Goal: Use online tool/utility: Utilize a website feature to perform a specific function

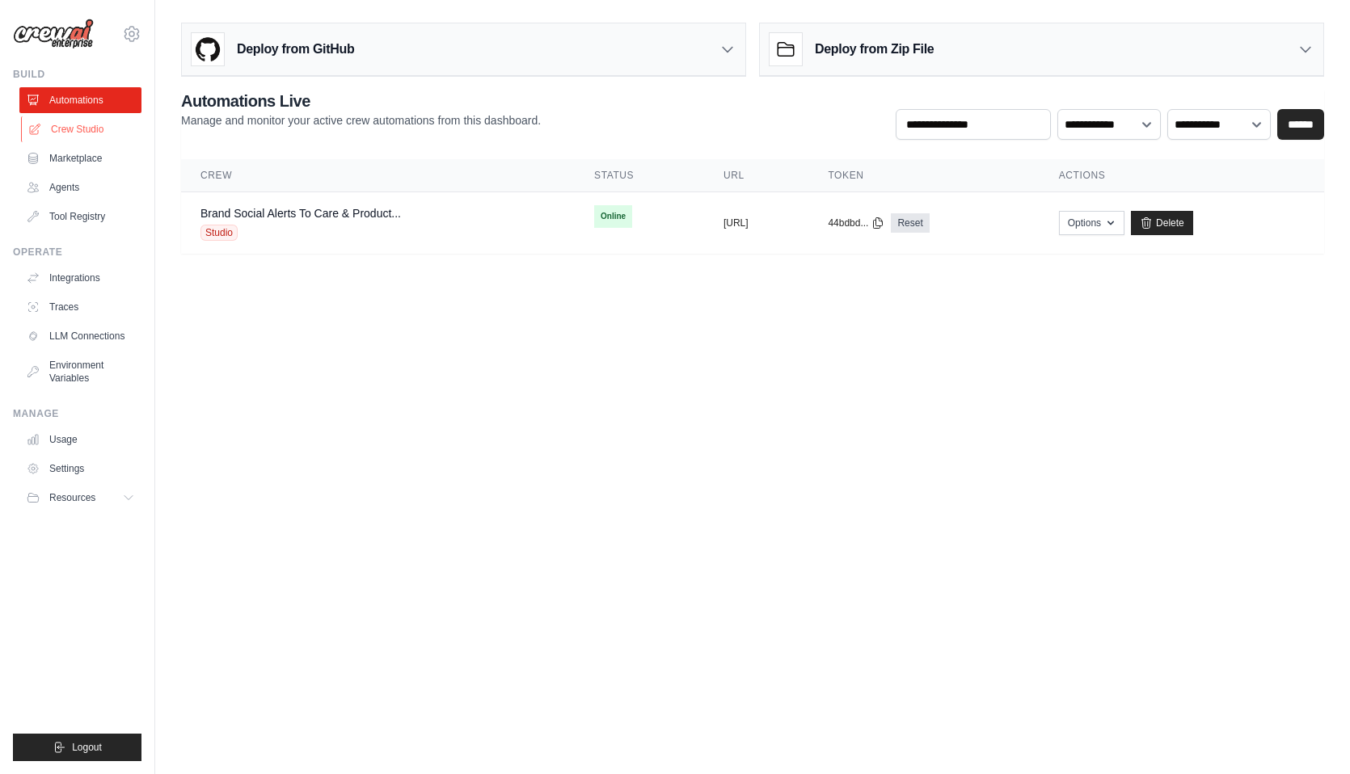
click at [68, 124] on link "Crew Studio" at bounding box center [82, 129] width 122 height 26
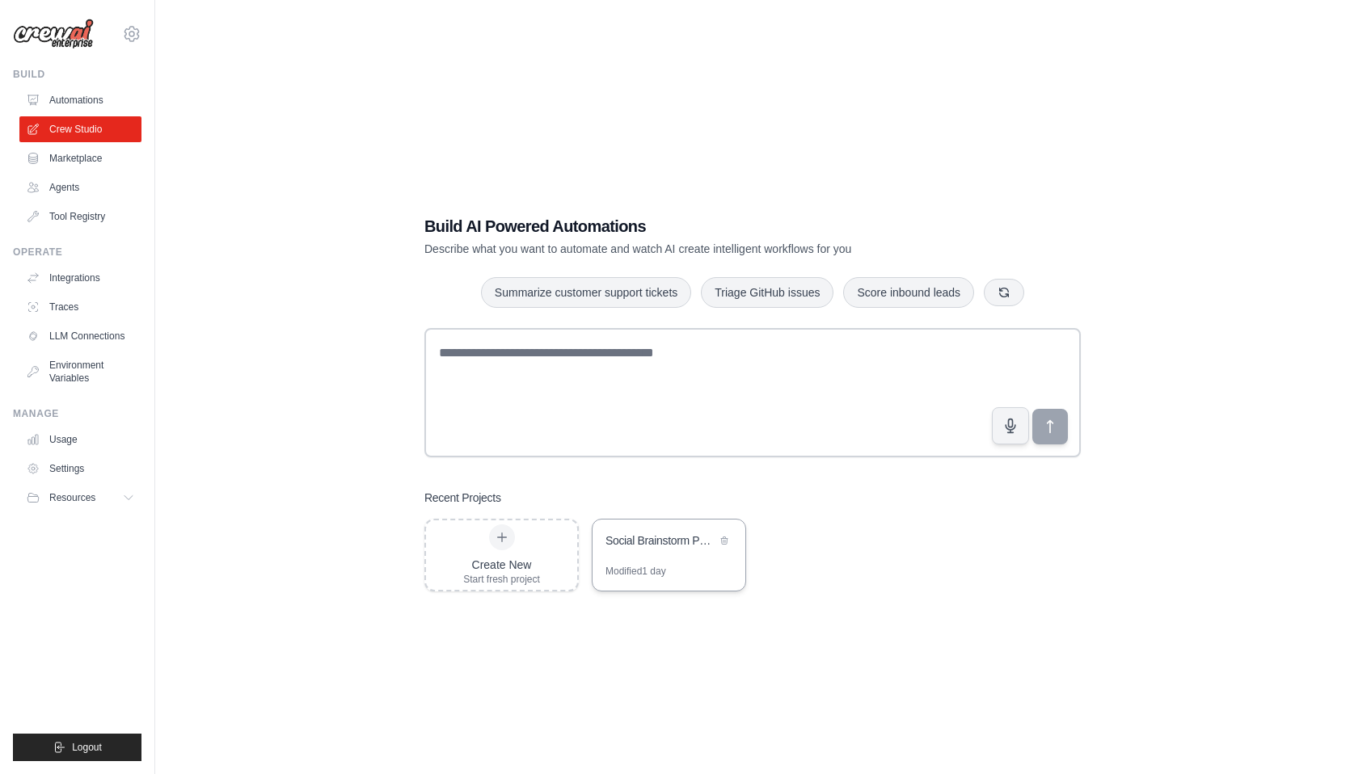
click at [674, 554] on div "Social Brainstorm Partner for Toast" at bounding box center [668, 542] width 153 height 45
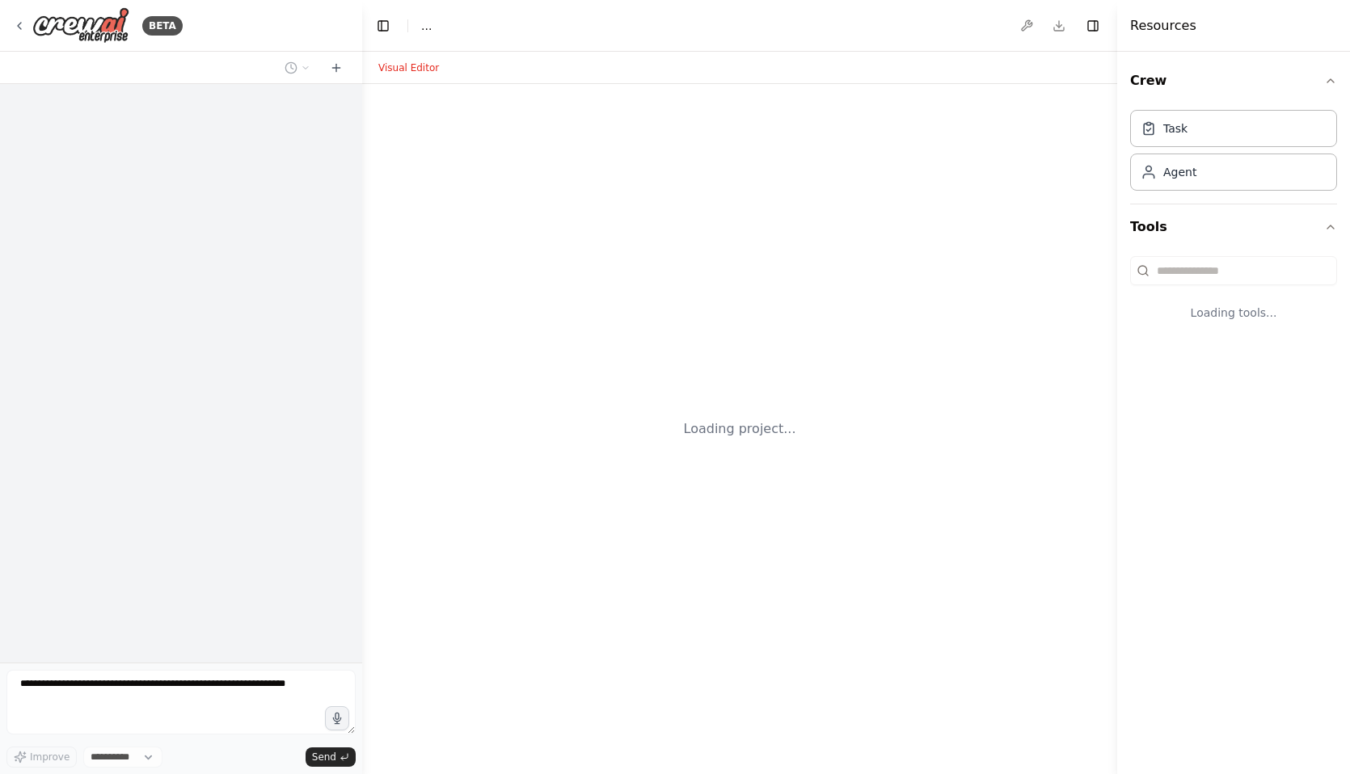
select select "****"
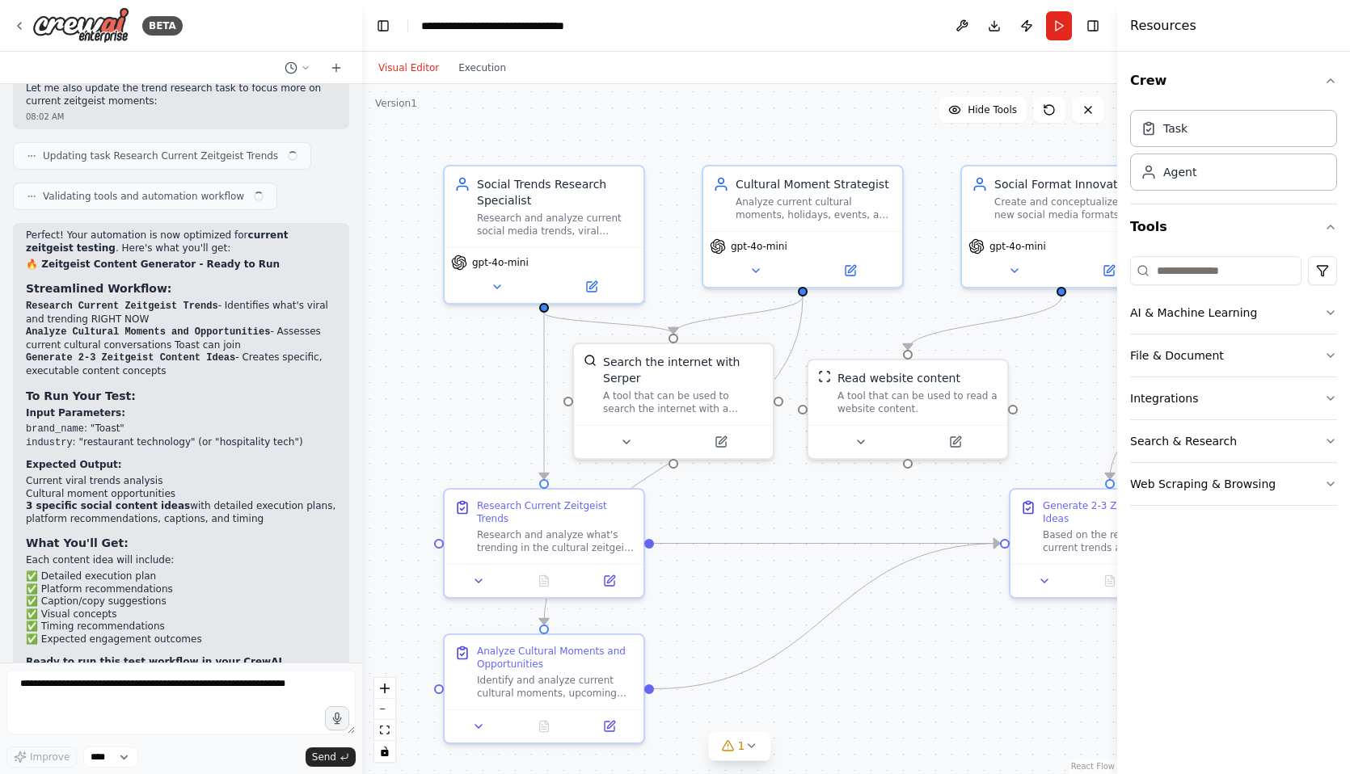
scroll to position [2876, 0]
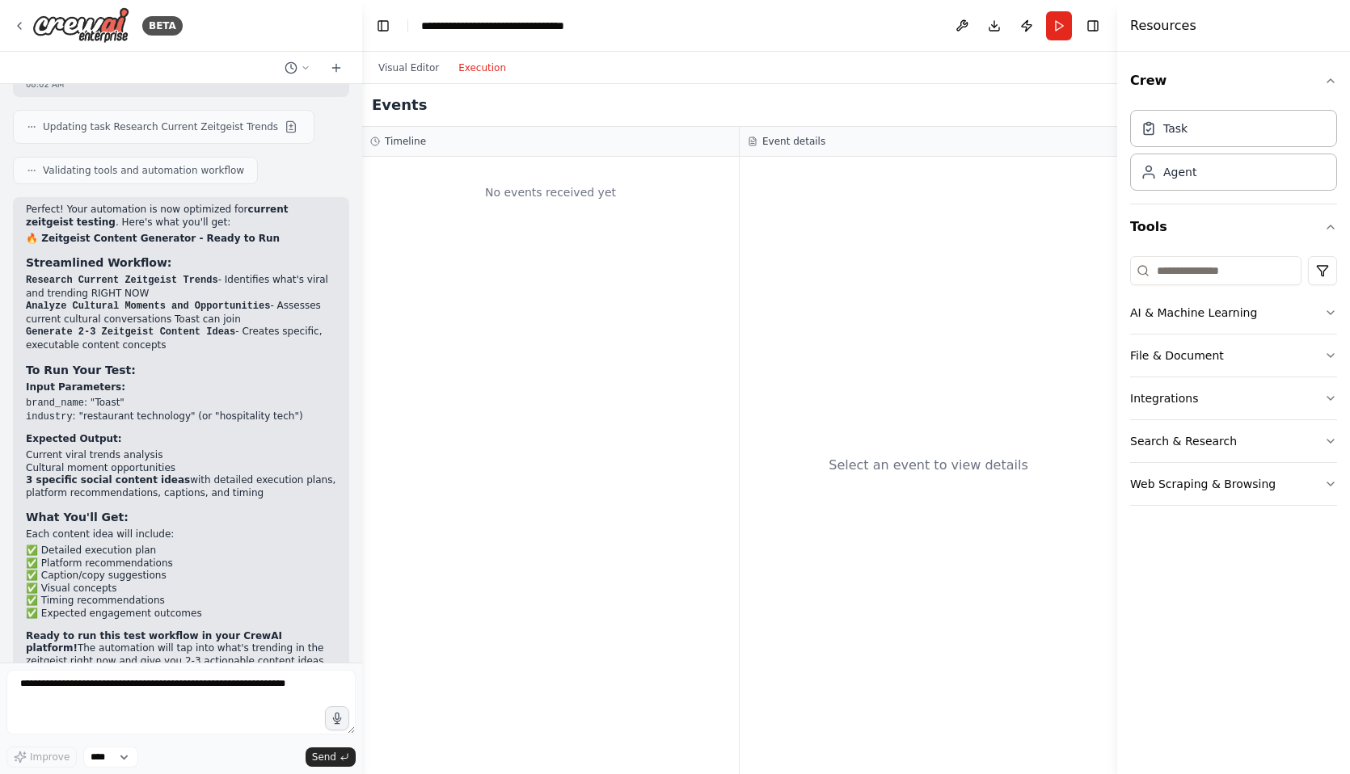
click at [472, 59] on button "Execution" at bounding box center [482, 67] width 67 height 19
click at [415, 65] on button "Visual Editor" at bounding box center [409, 67] width 80 height 19
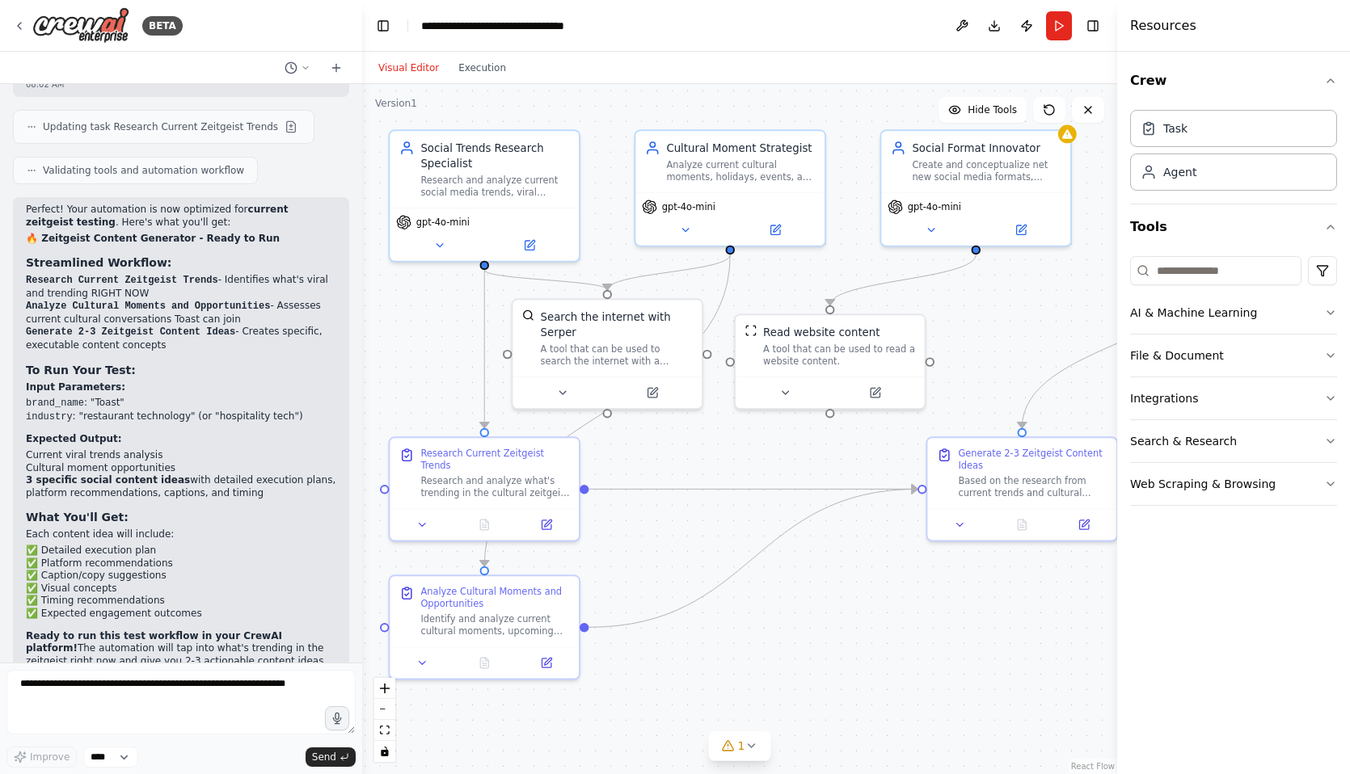
drag, startPoint x: 933, startPoint y: 634, endPoint x: 863, endPoint y: 600, distance: 78.1
click at [863, 600] on div ".deletable-edge-delete-btn { width: 20px; height: 20px; border: 0px solid #ffff…" at bounding box center [739, 429] width 755 height 690
click at [489, 66] on button "Execution" at bounding box center [482, 67] width 67 height 19
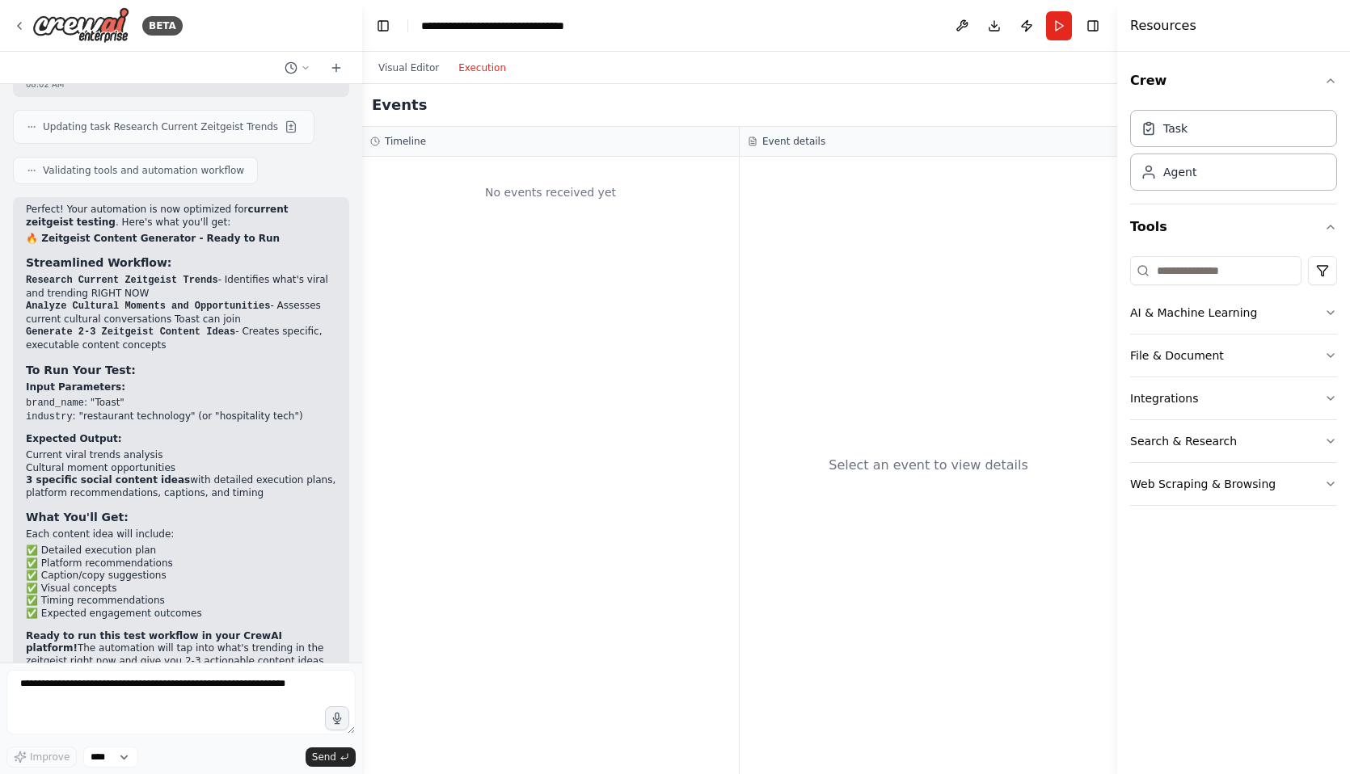
click at [509, 191] on div "No events received yet" at bounding box center [550, 192] width 360 height 55
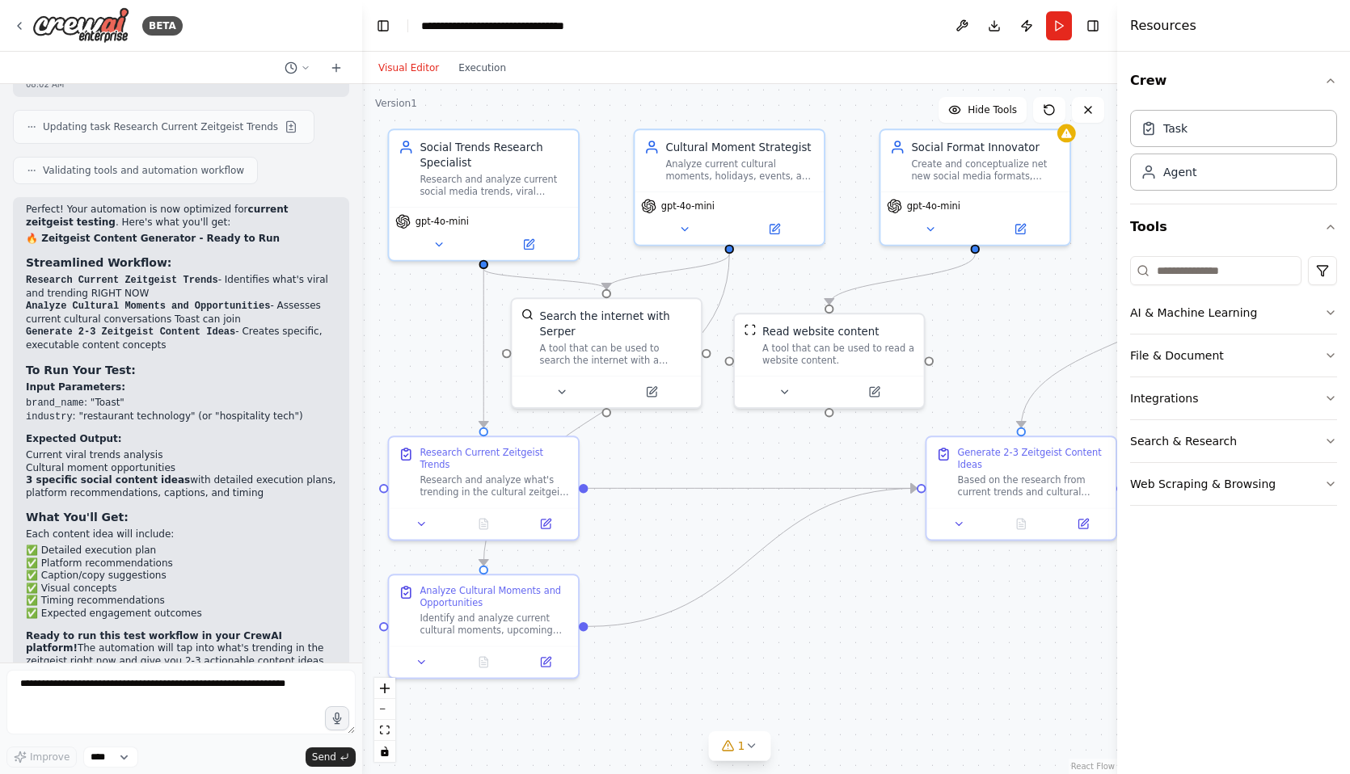
click at [419, 71] on button "Visual Editor" at bounding box center [409, 67] width 80 height 19
click at [114, 755] on select "****" at bounding box center [110, 757] width 55 height 21
click at [381, 692] on icon "zoom in" at bounding box center [385, 689] width 10 height 10
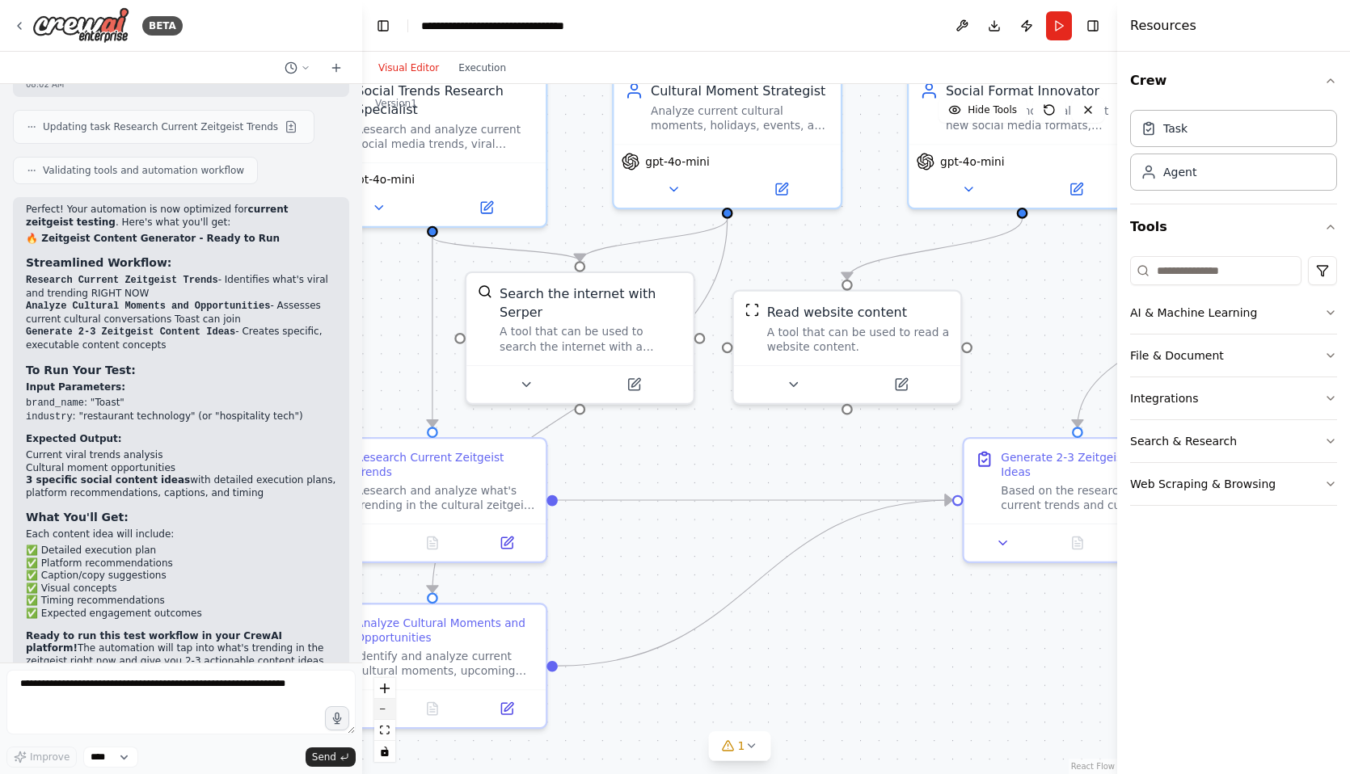
click at [383, 705] on button "zoom out" at bounding box center [384, 709] width 21 height 21
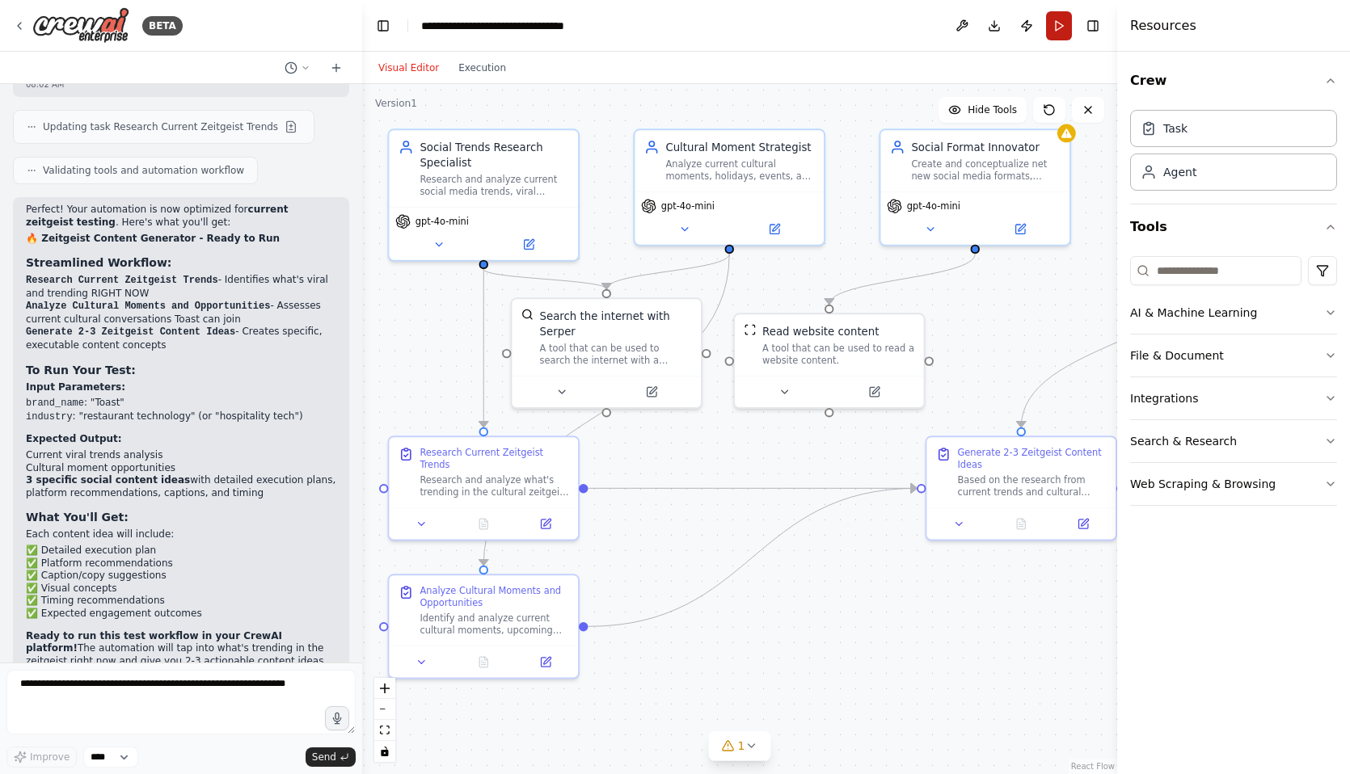
click at [1056, 30] on button "Run" at bounding box center [1059, 25] width 26 height 29
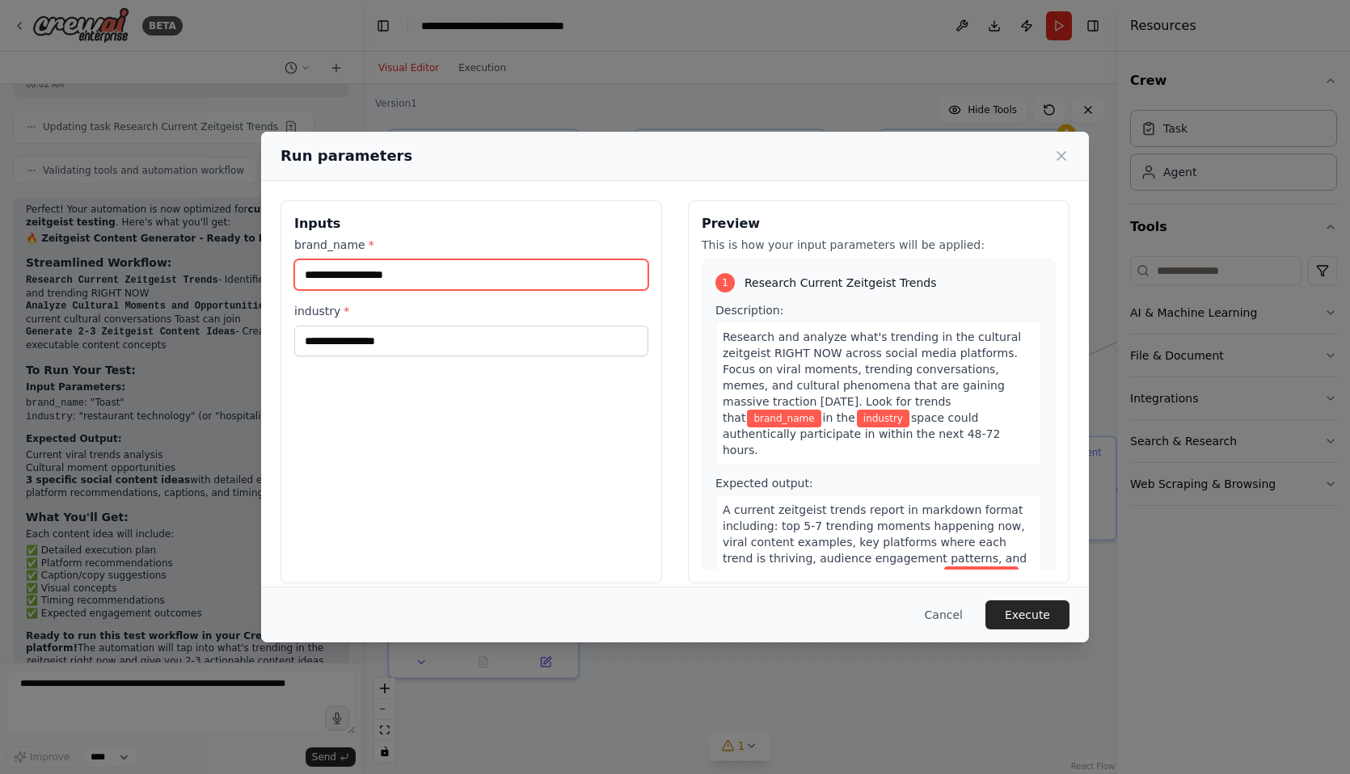
click at [410, 268] on input "brand_name *" at bounding box center [471, 274] width 354 height 31
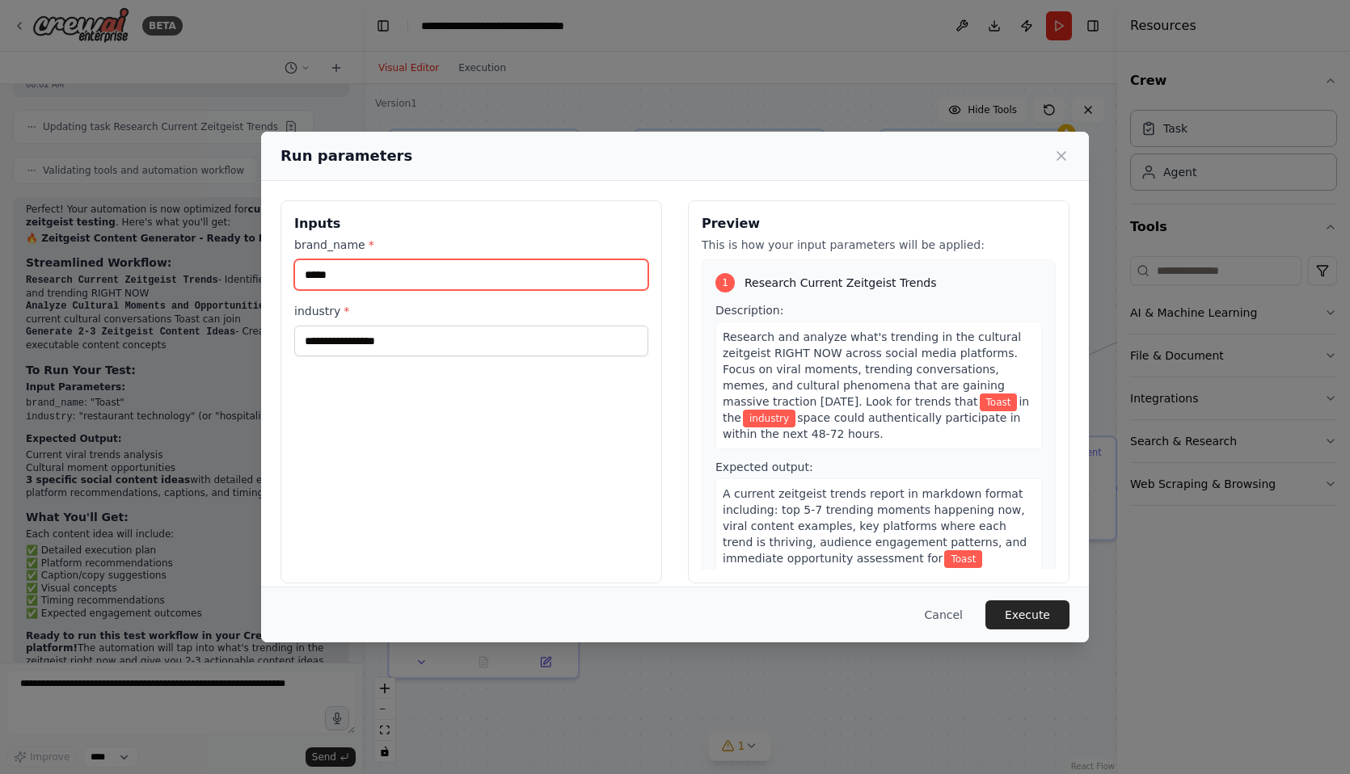
type input "*****"
click at [386, 320] on div "industry *" at bounding box center [471, 329] width 354 height 53
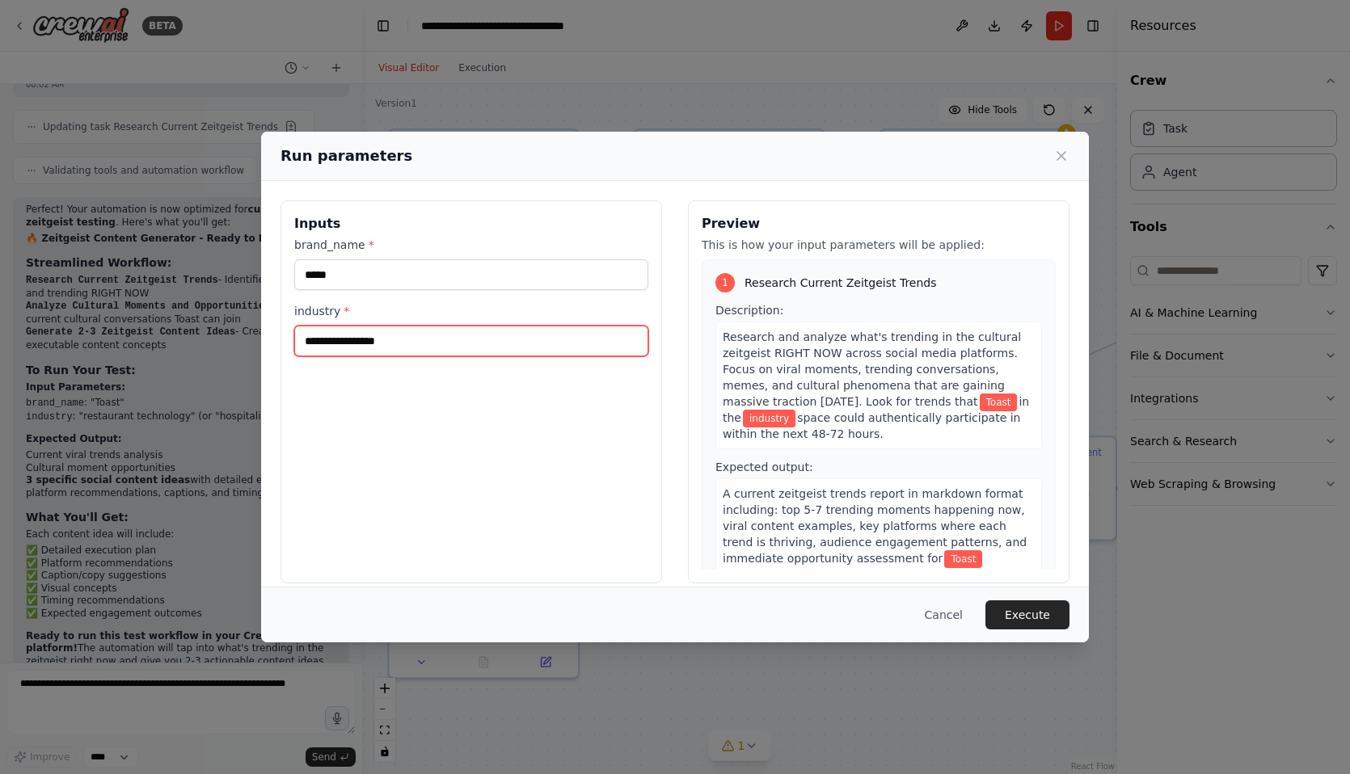
click at [386, 335] on input "industry *" at bounding box center [471, 341] width 354 height 31
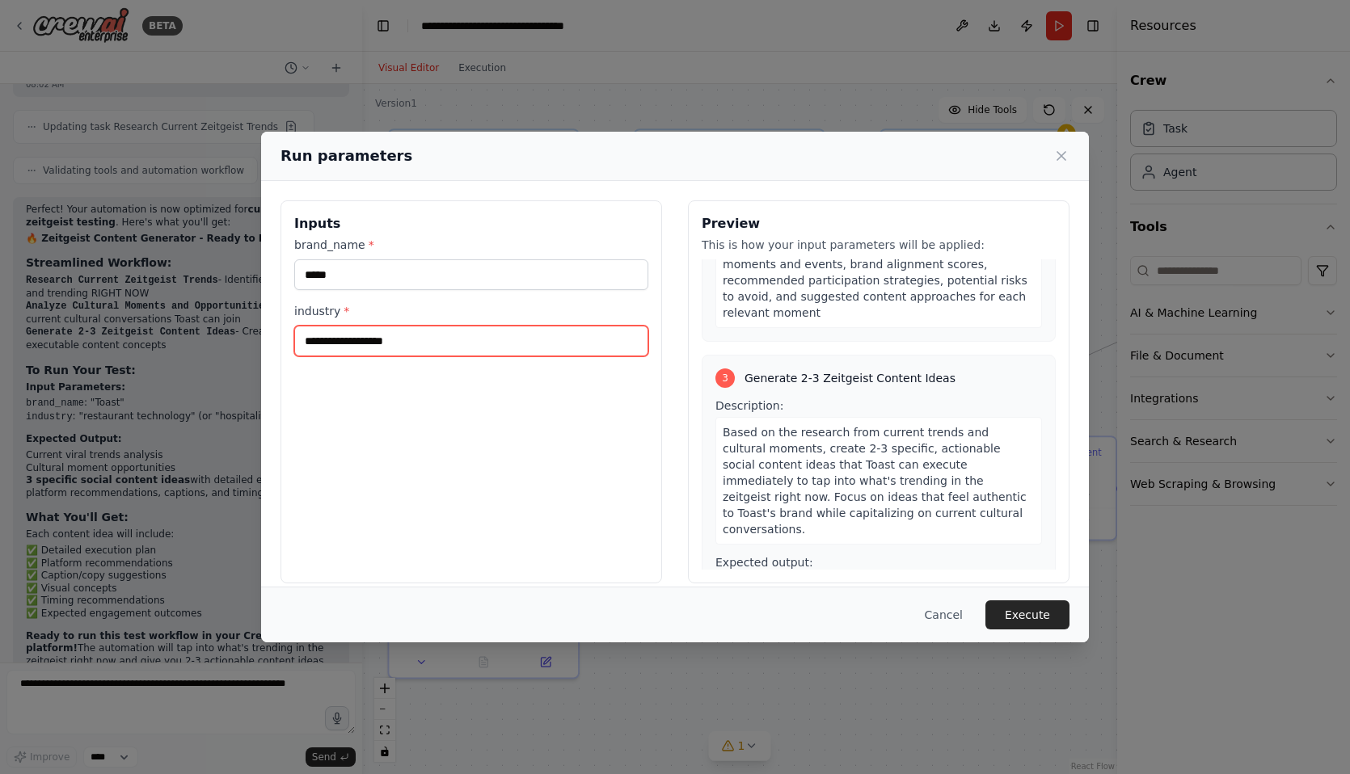
scroll to position [668, 0]
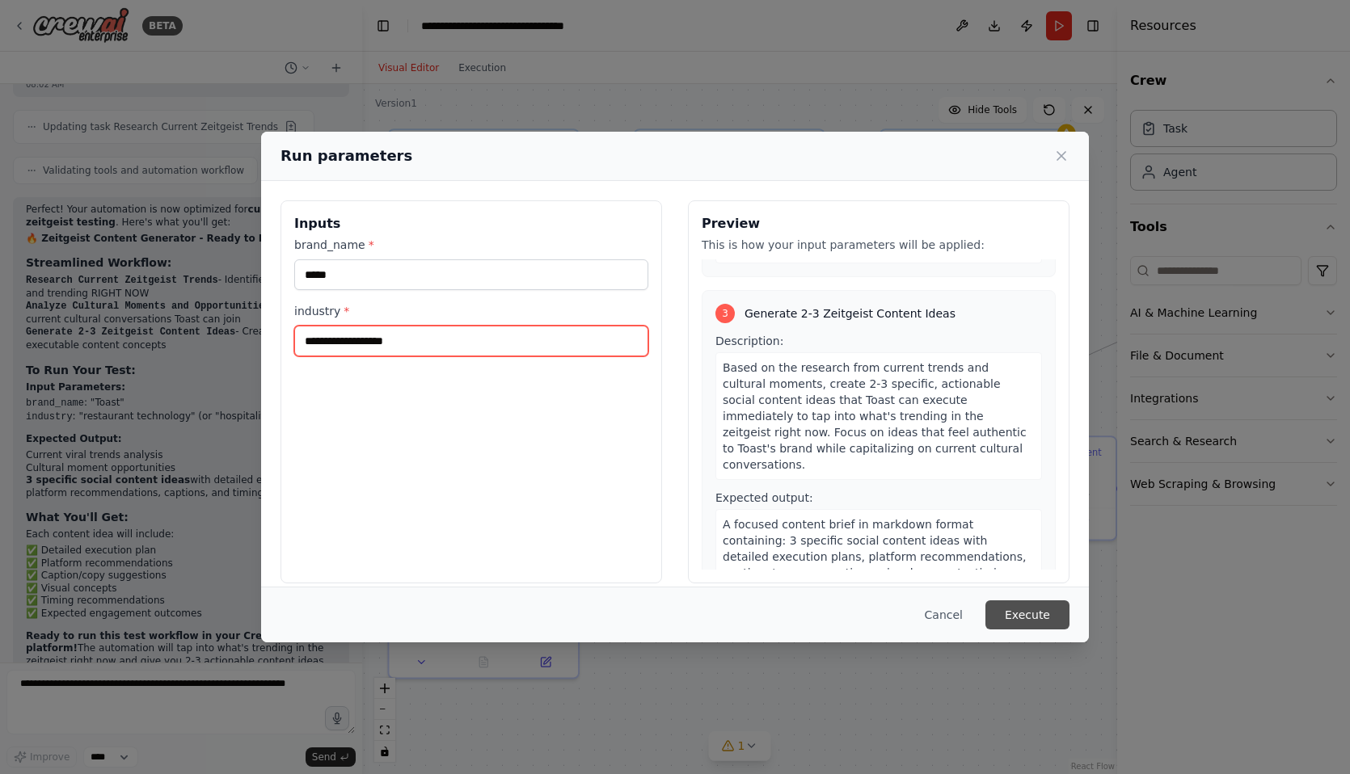
type input "**********"
click at [1026, 618] on button "Execute" at bounding box center [1027, 614] width 84 height 29
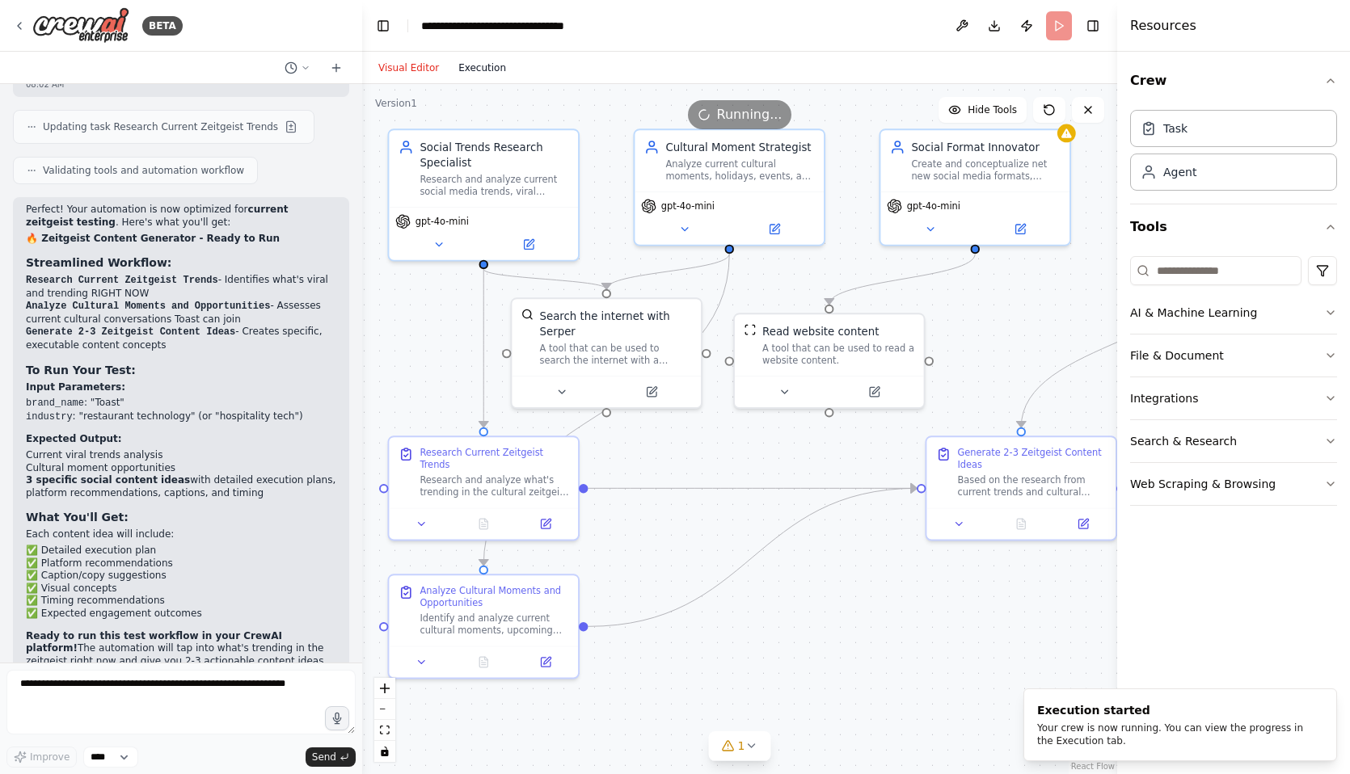
click at [492, 70] on button "Execution" at bounding box center [482, 67] width 67 height 19
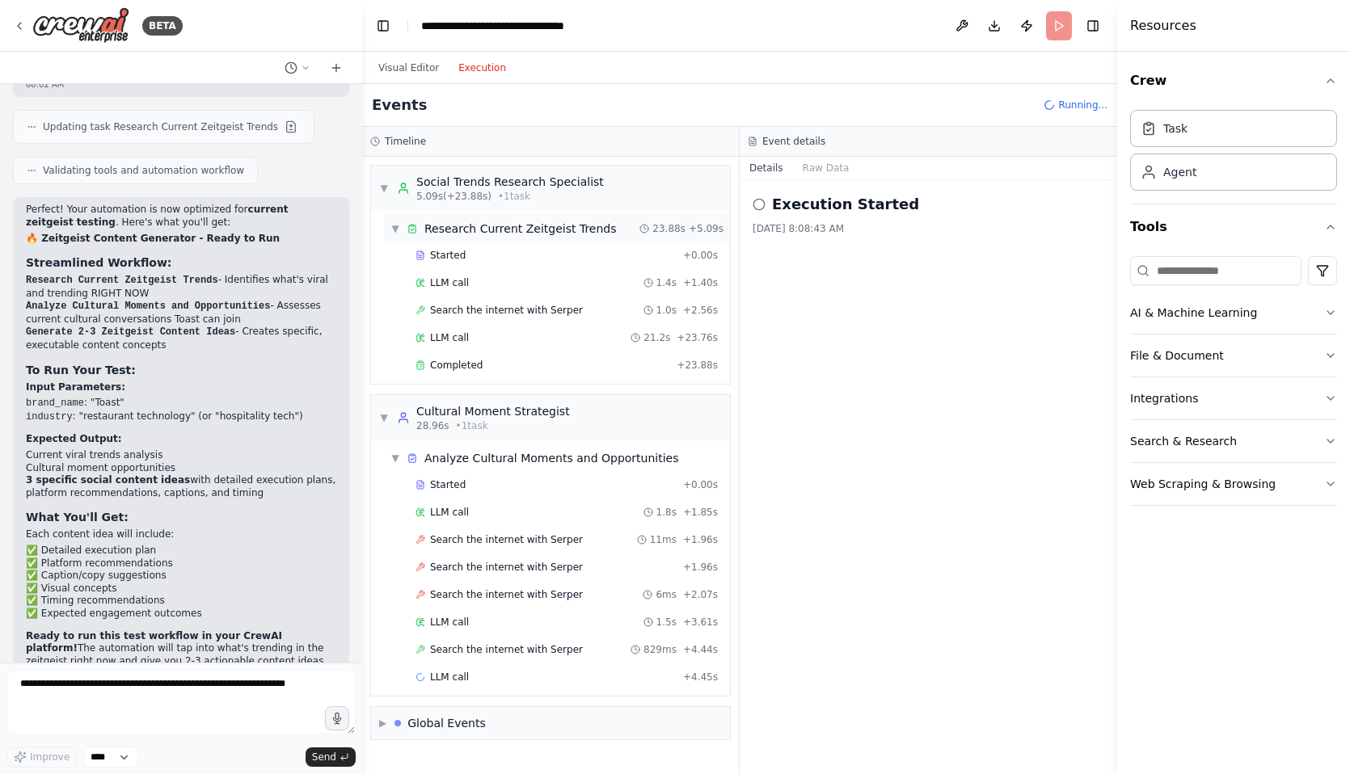
click at [396, 230] on span "▼" at bounding box center [395, 228] width 10 height 13
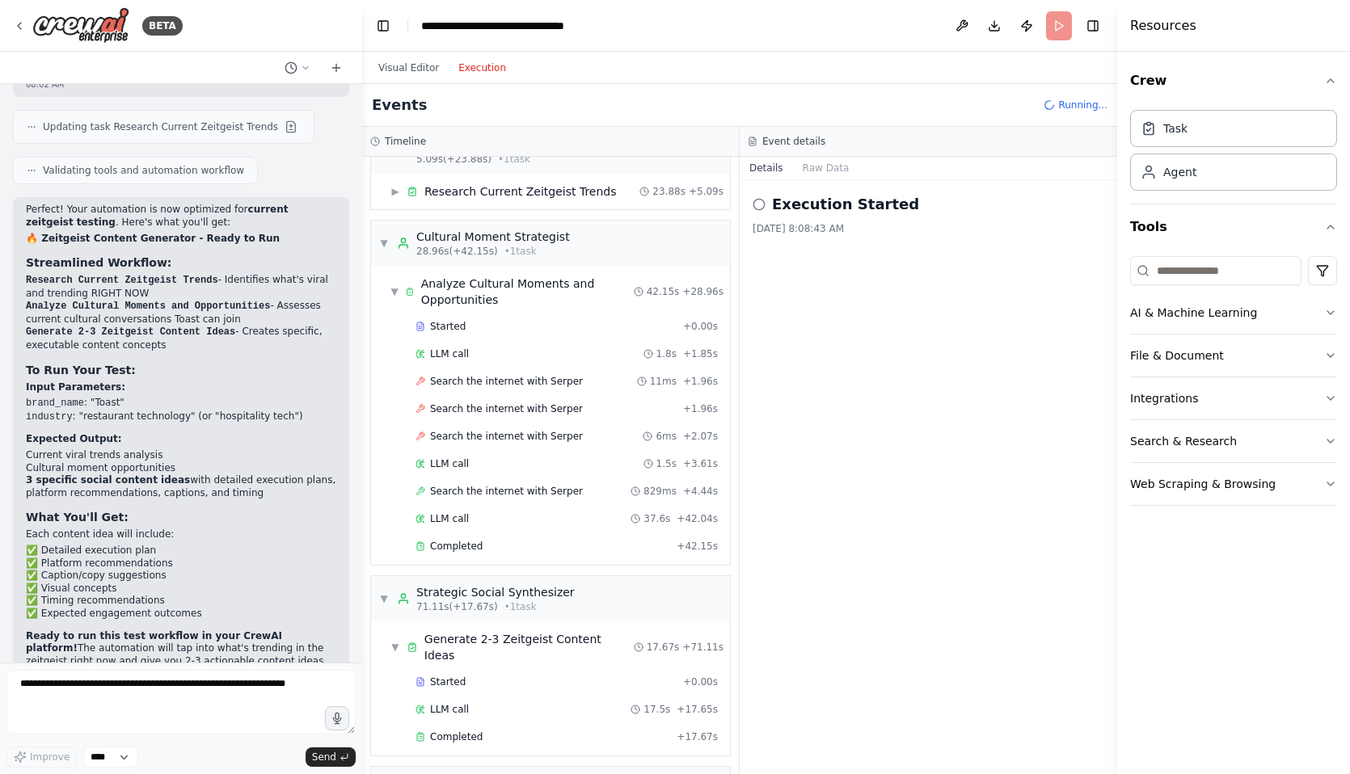
scroll to position [65, 0]
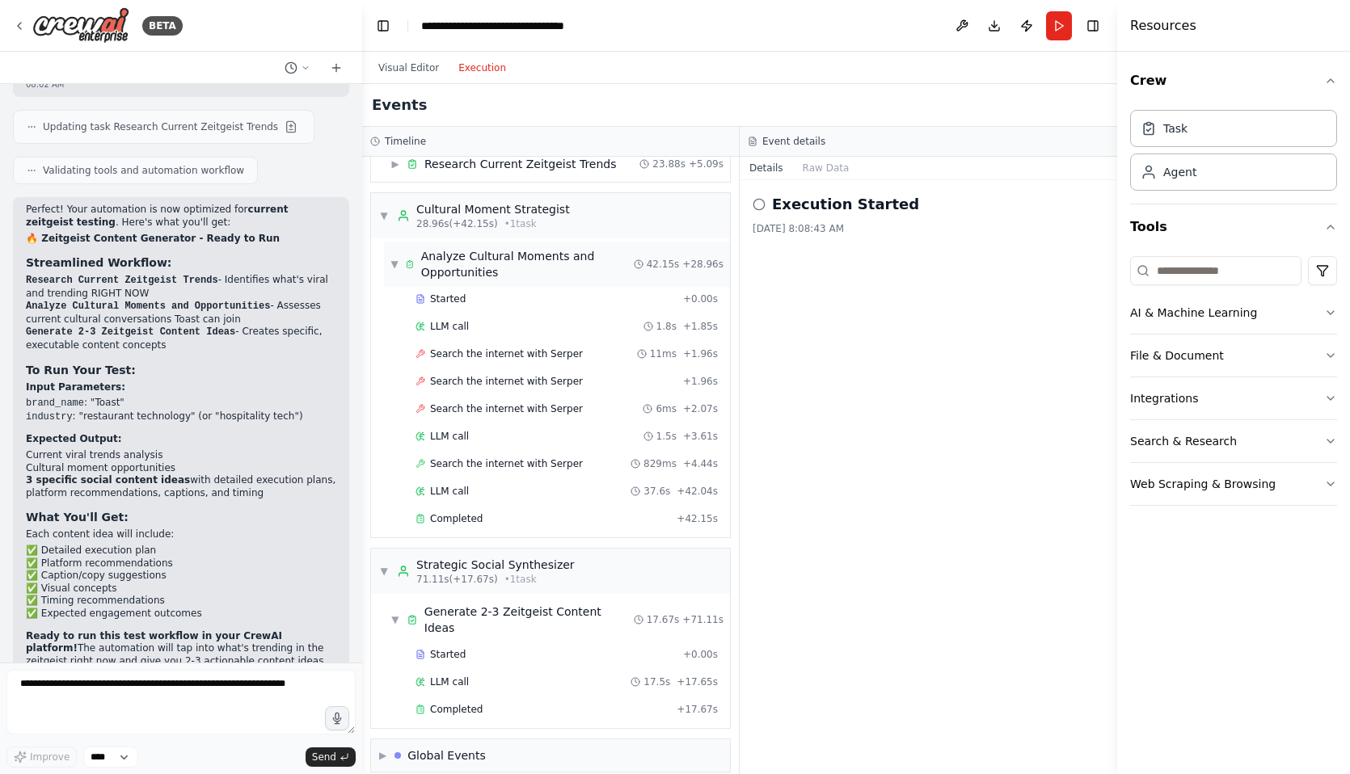
click at [391, 262] on span "▼" at bounding box center [394, 264] width 8 height 13
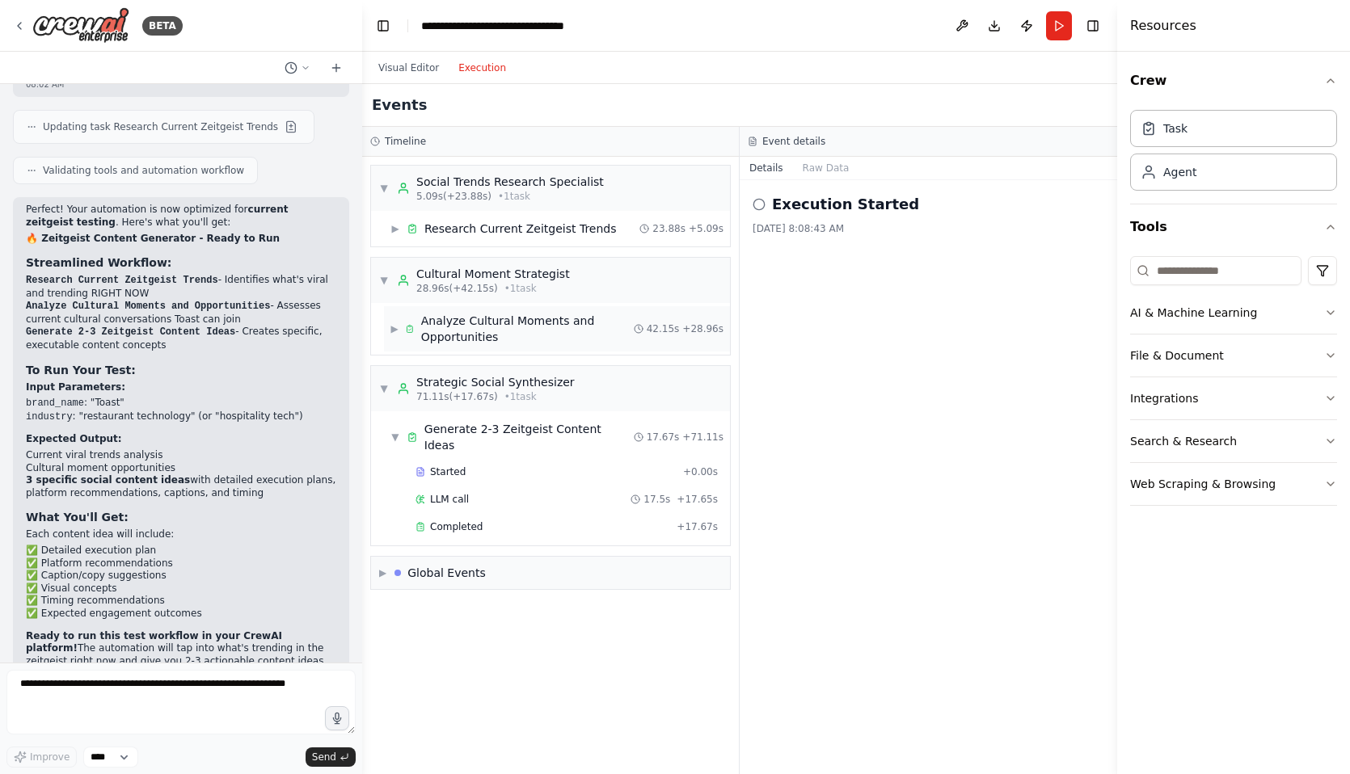
scroll to position [0, 0]
click at [394, 432] on span "▼" at bounding box center [395, 437] width 10 height 13
click at [385, 484] on span "▶" at bounding box center [382, 490] width 7 height 13
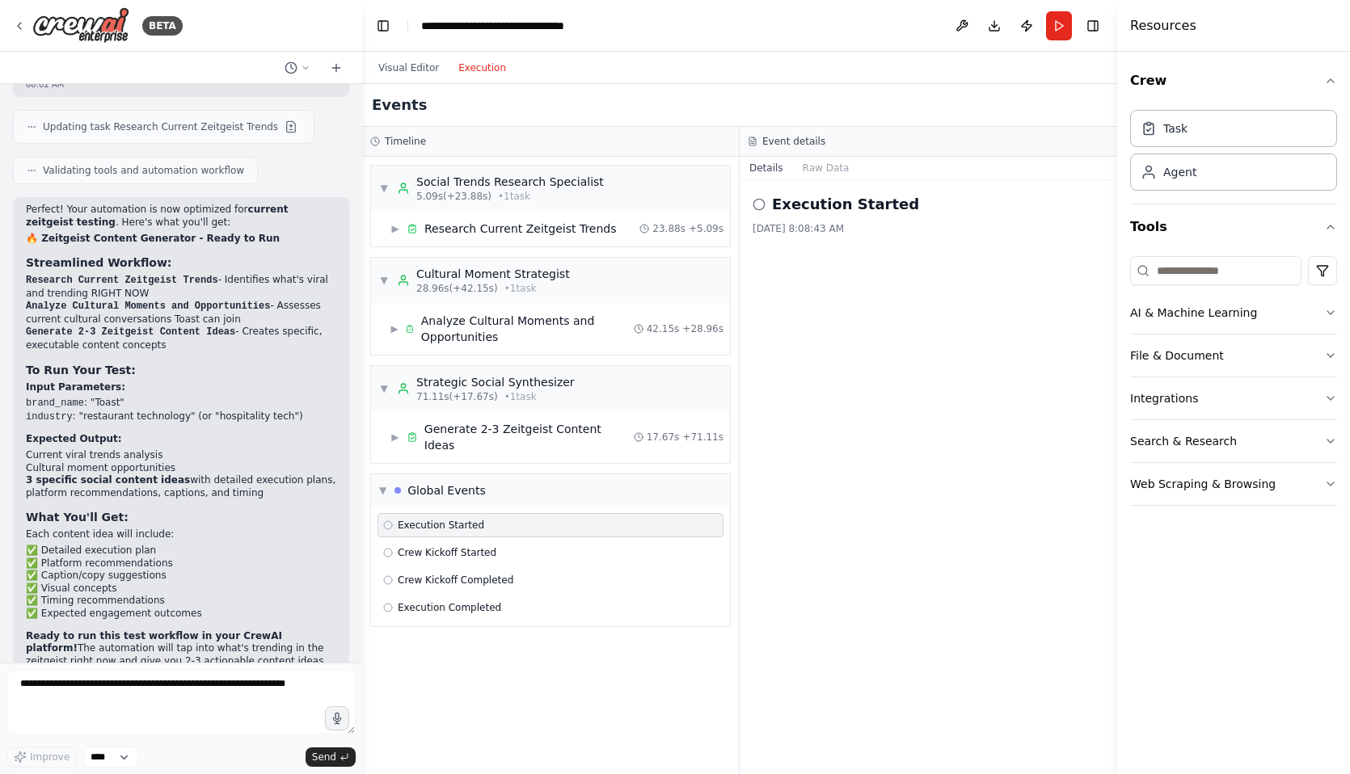
click at [428, 519] on span "Execution Started" at bounding box center [441, 525] width 86 height 13
click at [432, 482] on div "Global Events" at bounding box center [446, 490] width 78 height 16
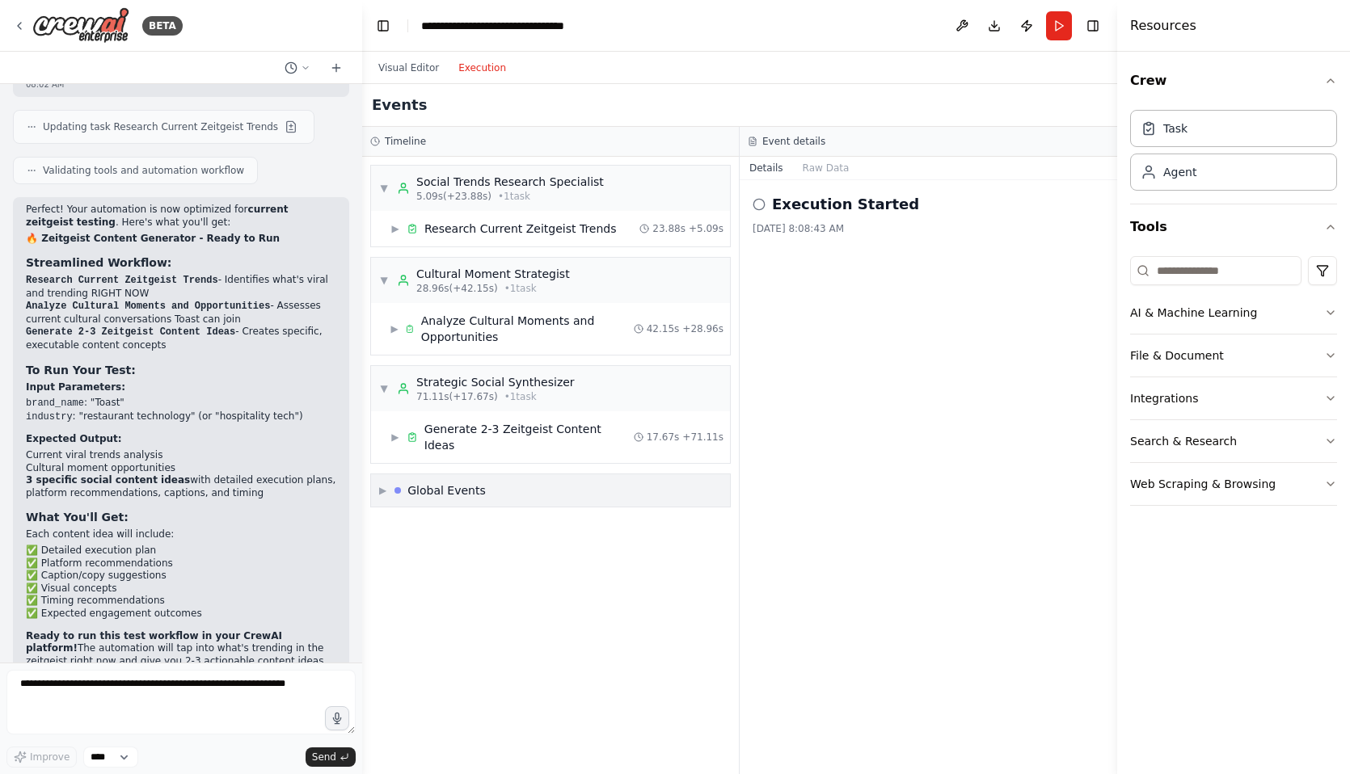
click at [432, 482] on div "Global Events" at bounding box center [446, 490] width 78 height 16
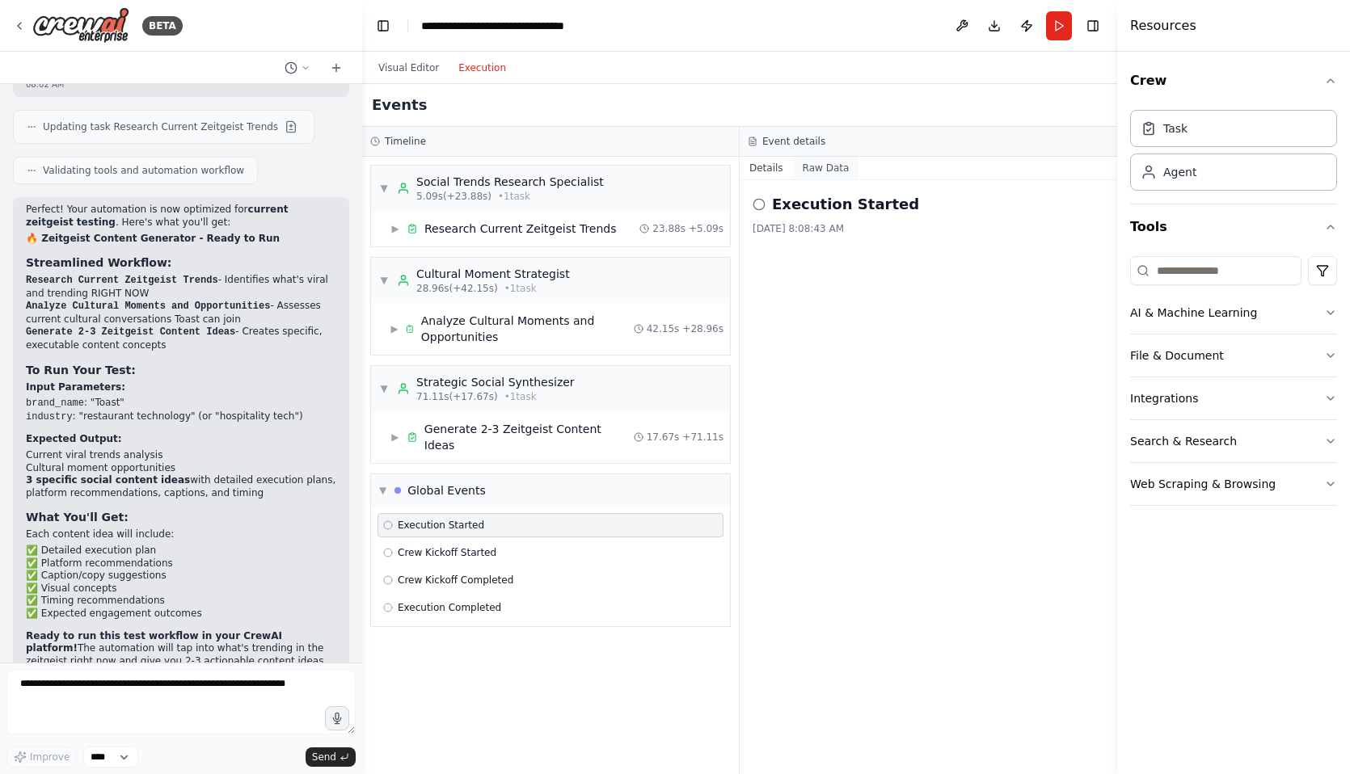
click at [830, 170] on button "Raw Data" at bounding box center [826, 168] width 66 height 23
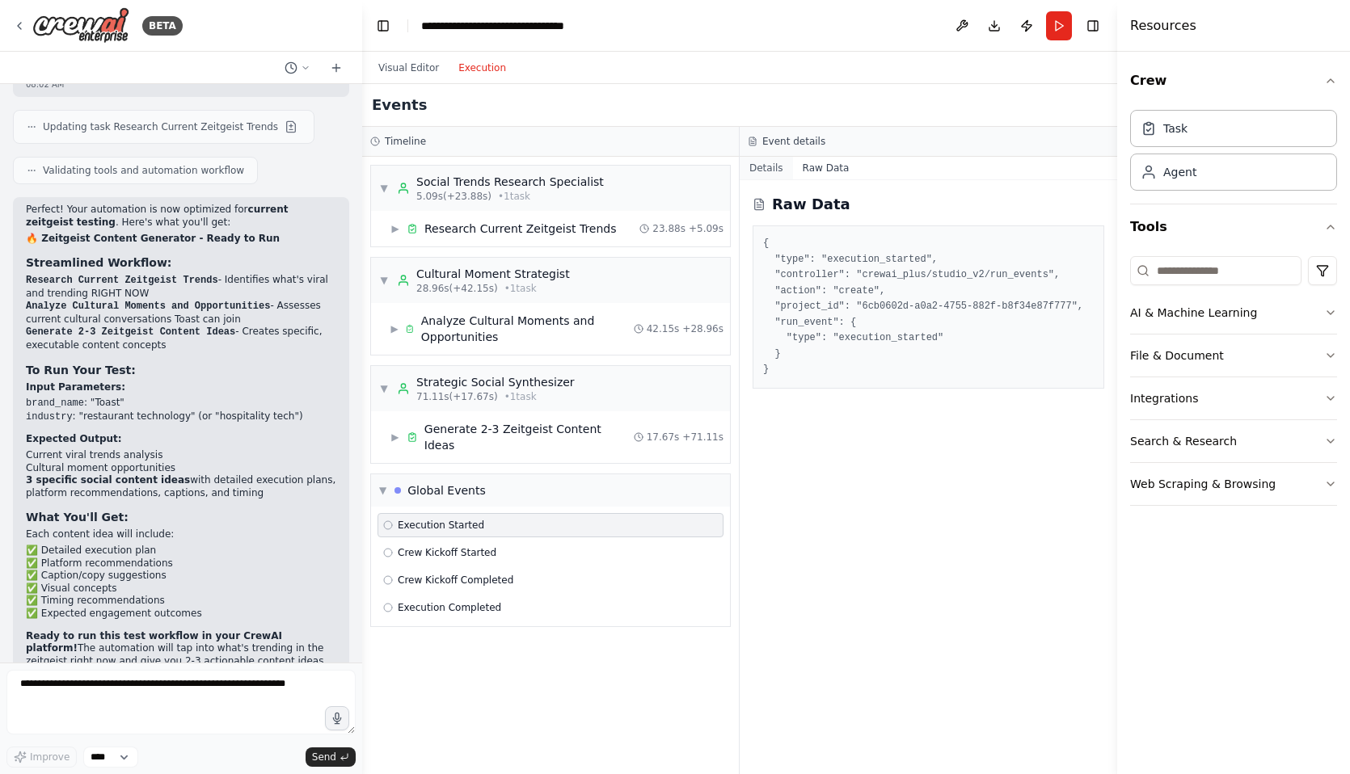
click at [769, 169] on button "Details" at bounding box center [766, 168] width 53 height 23
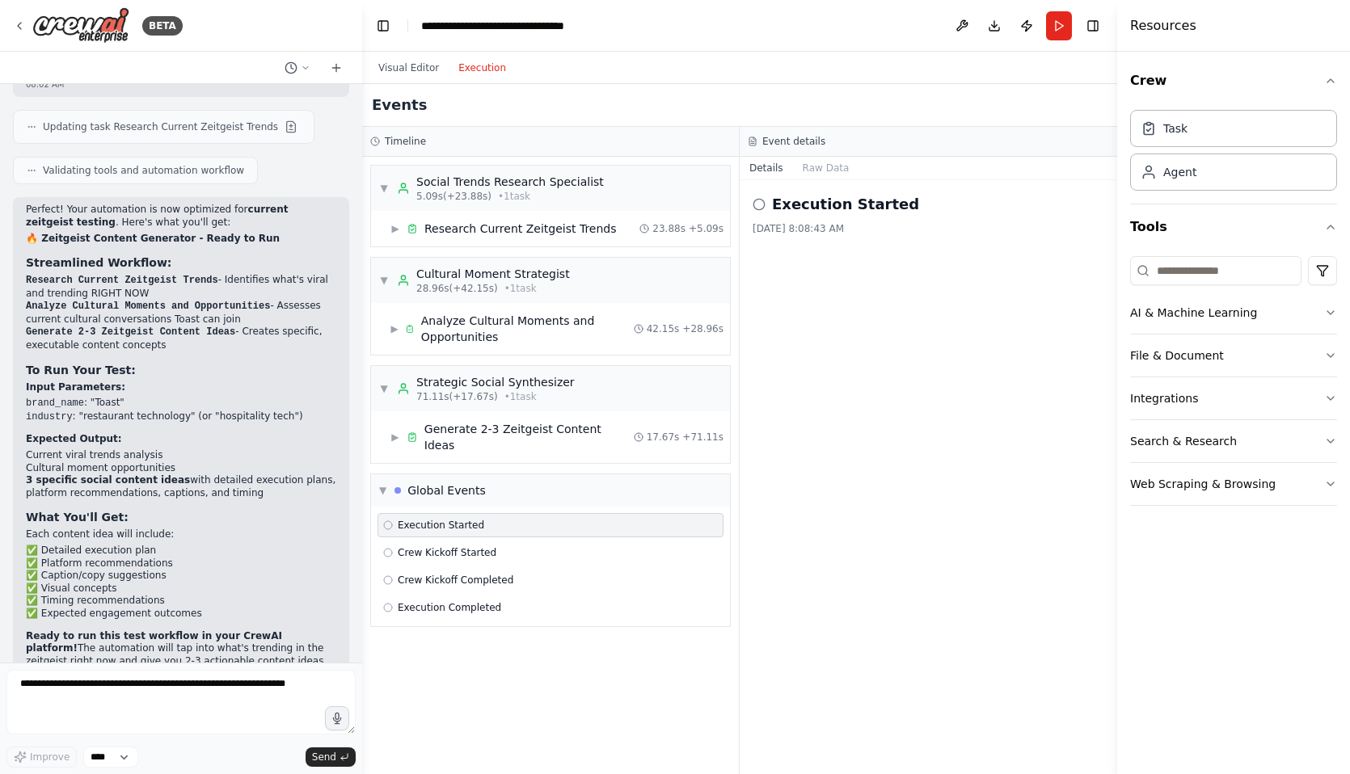
click at [764, 203] on circle at bounding box center [758, 204] width 11 height 11
click at [756, 204] on icon at bounding box center [758, 204] width 13 height 13
click at [388, 520] on icon at bounding box center [388, 525] width 10 height 10
click at [26, 275] on code "Research Current Zeitgeist Trends" at bounding box center [122, 280] width 192 height 11
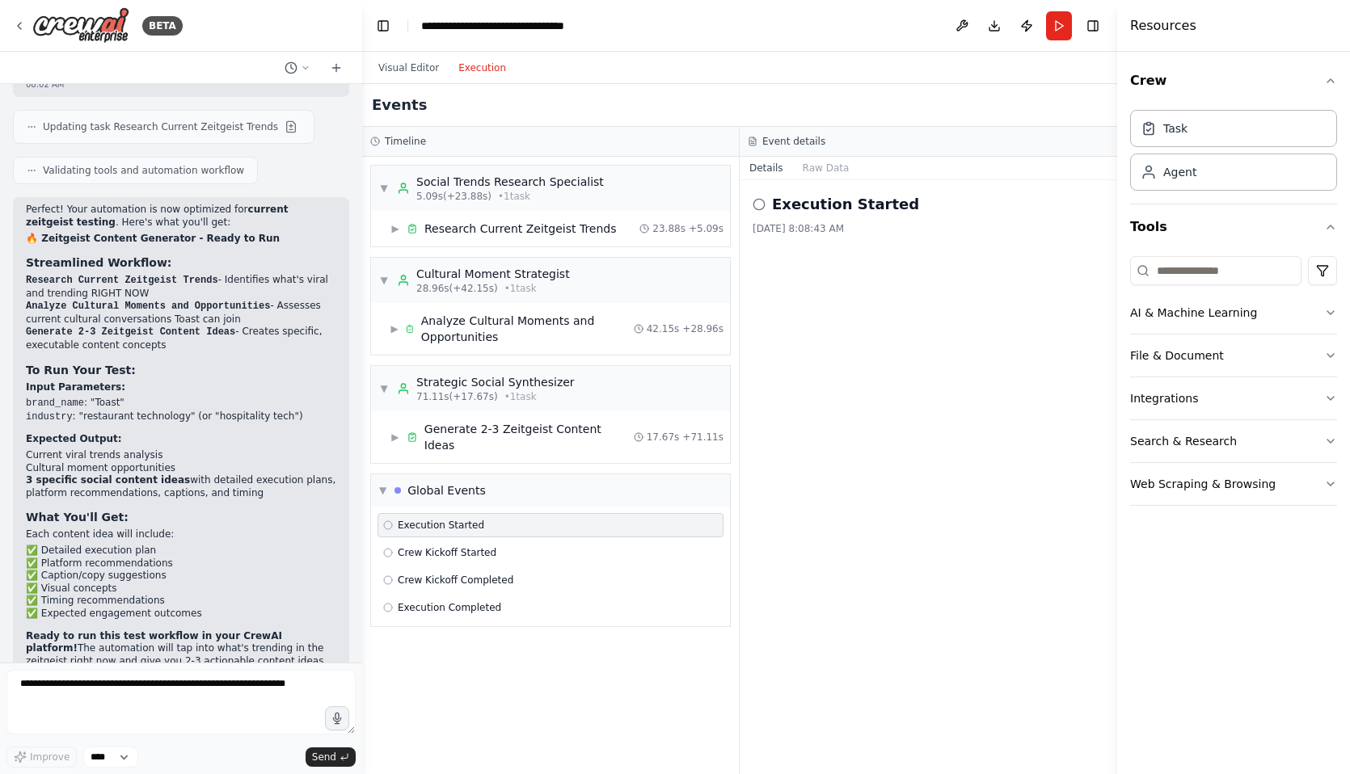
drag, startPoint x: 25, startPoint y: 181, endPoint x: 311, endPoint y: 597, distance: 505.1
click at [311, 597] on div "Perfect! Your automation is now optimized for current zeitgeist testing . Here'…" at bounding box center [181, 456] width 310 height 505
drag, startPoint x: 313, startPoint y: 672, endPoint x: 136, endPoint y: 667, distance: 177.1
click at [135, 668] on form "Improve **** Send" at bounding box center [181, 719] width 362 height 112
drag, startPoint x: 24, startPoint y: 184, endPoint x: 184, endPoint y: 591, distance: 436.9
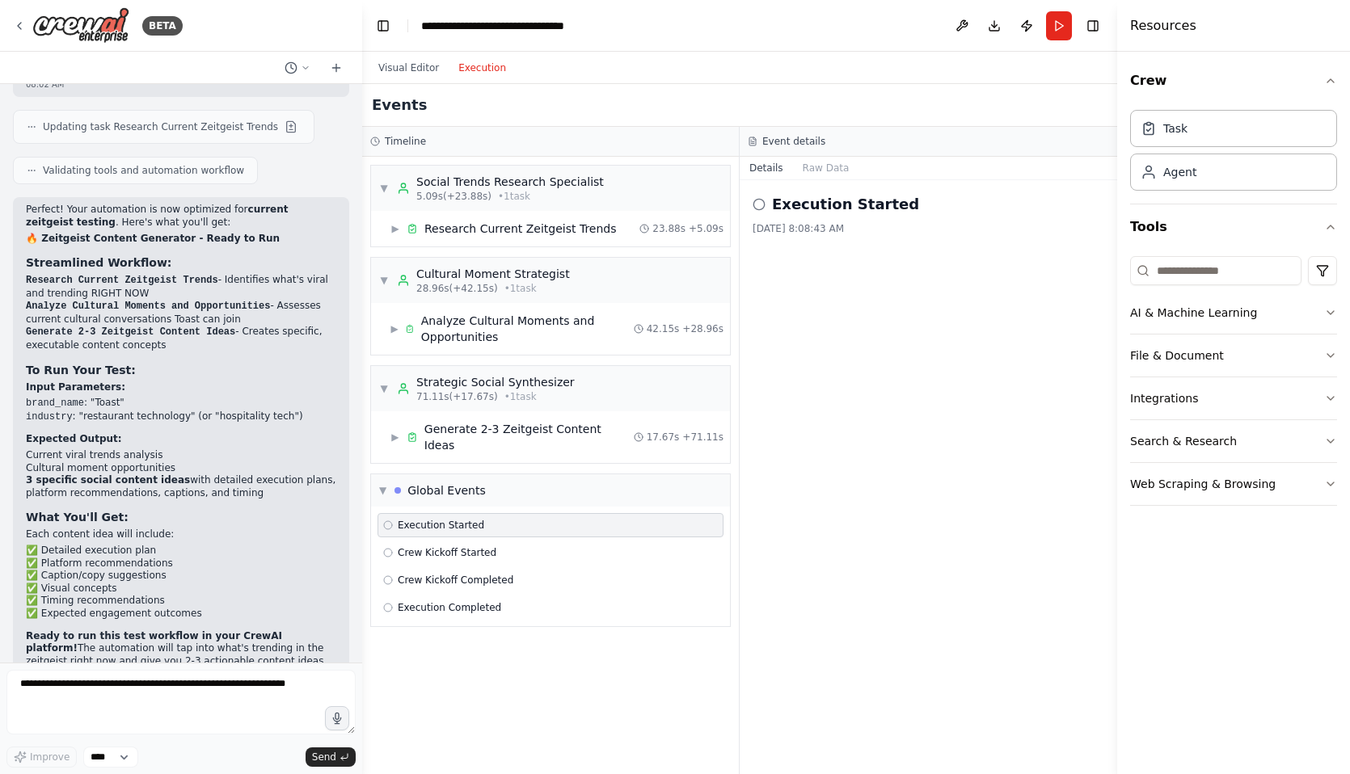
click at [184, 591] on div "Perfect! Your automation is now optimized for current zeitgeist testing . Here'…" at bounding box center [181, 463] width 336 height 533
copy div "Streamlined Workflow: Research Current Zeitgeist Trends - Identifies what's vir…"
click at [1077, 514] on div "Execution Started 8/20/2025, 8:08:43 AM" at bounding box center [928, 477] width 377 height 594
click at [1060, 28] on button "Run" at bounding box center [1059, 25] width 26 height 29
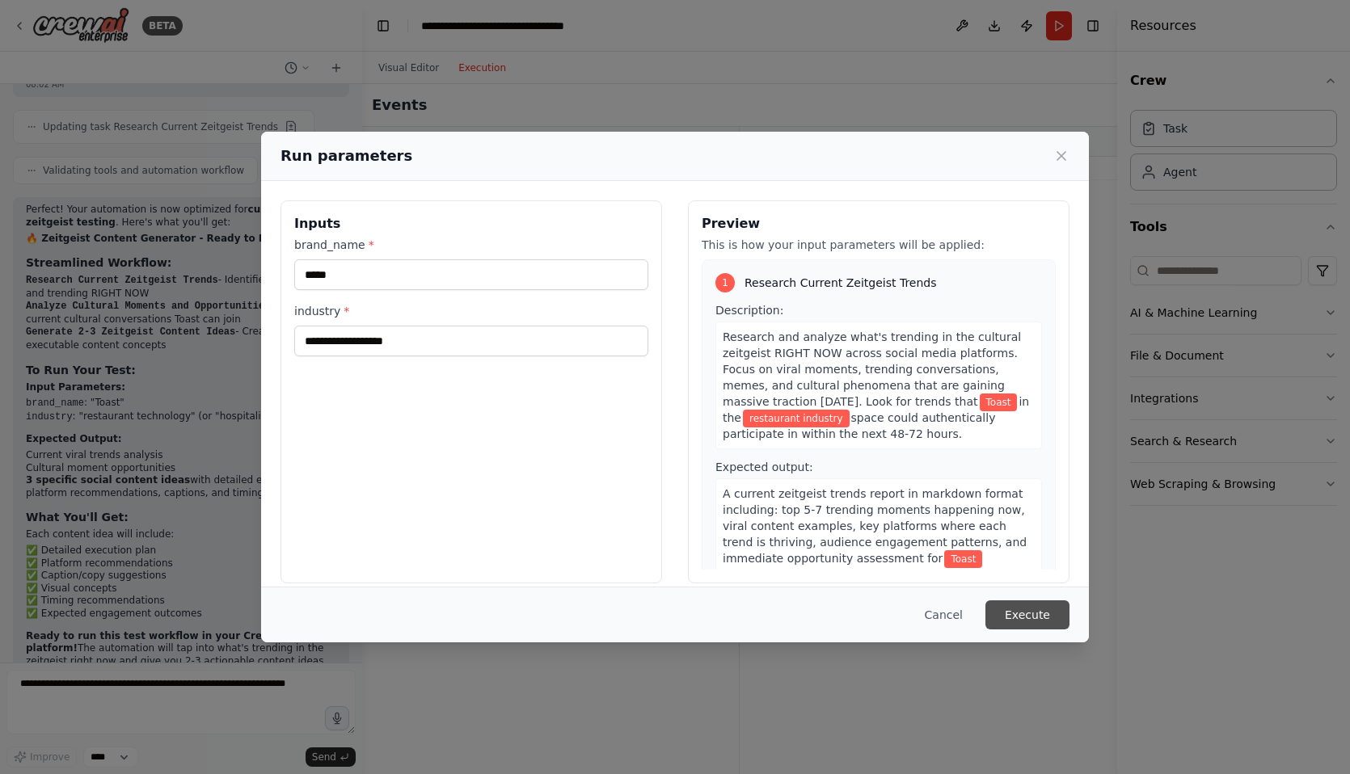
click at [1010, 615] on button "Execute" at bounding box center [1027, 614] width 84 height 29
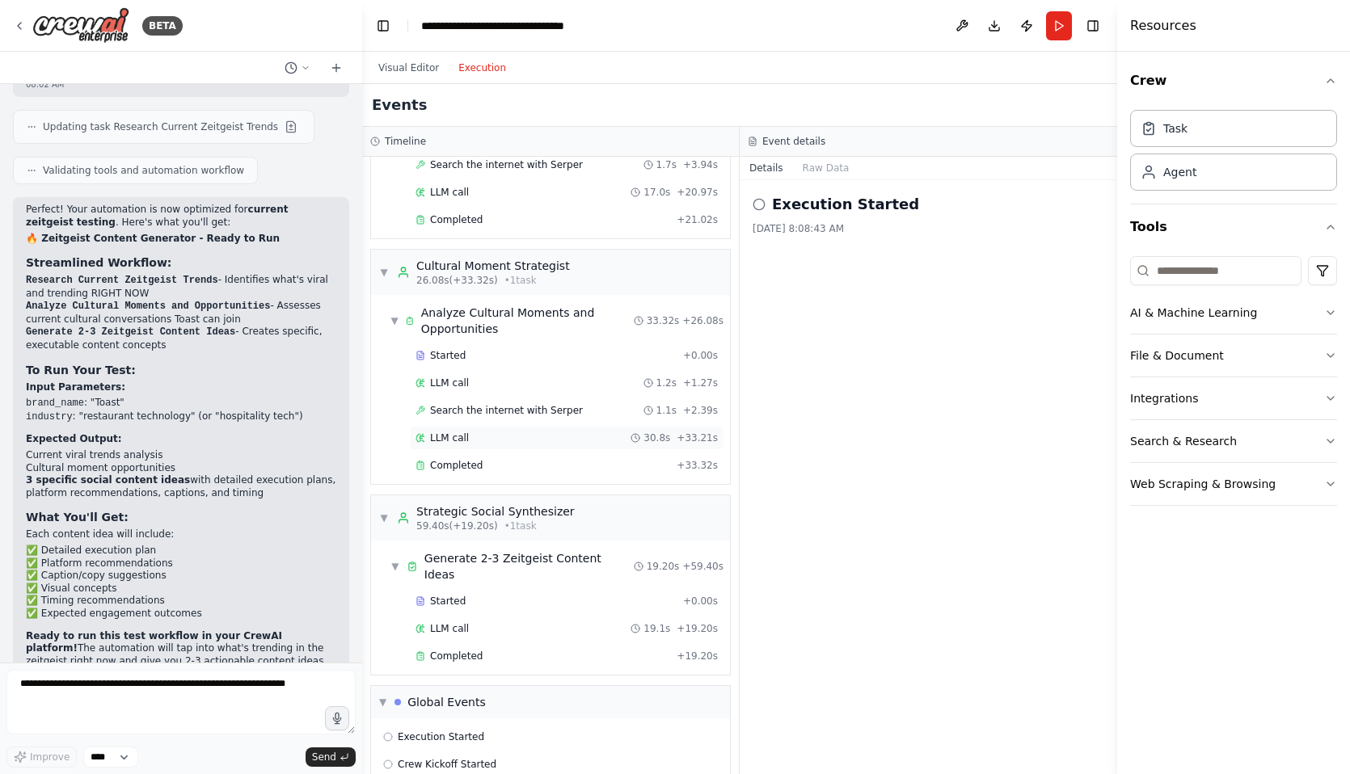
scroll to position [212, 0]
